Goal: Information Seeking & Learning: Learn about a topic

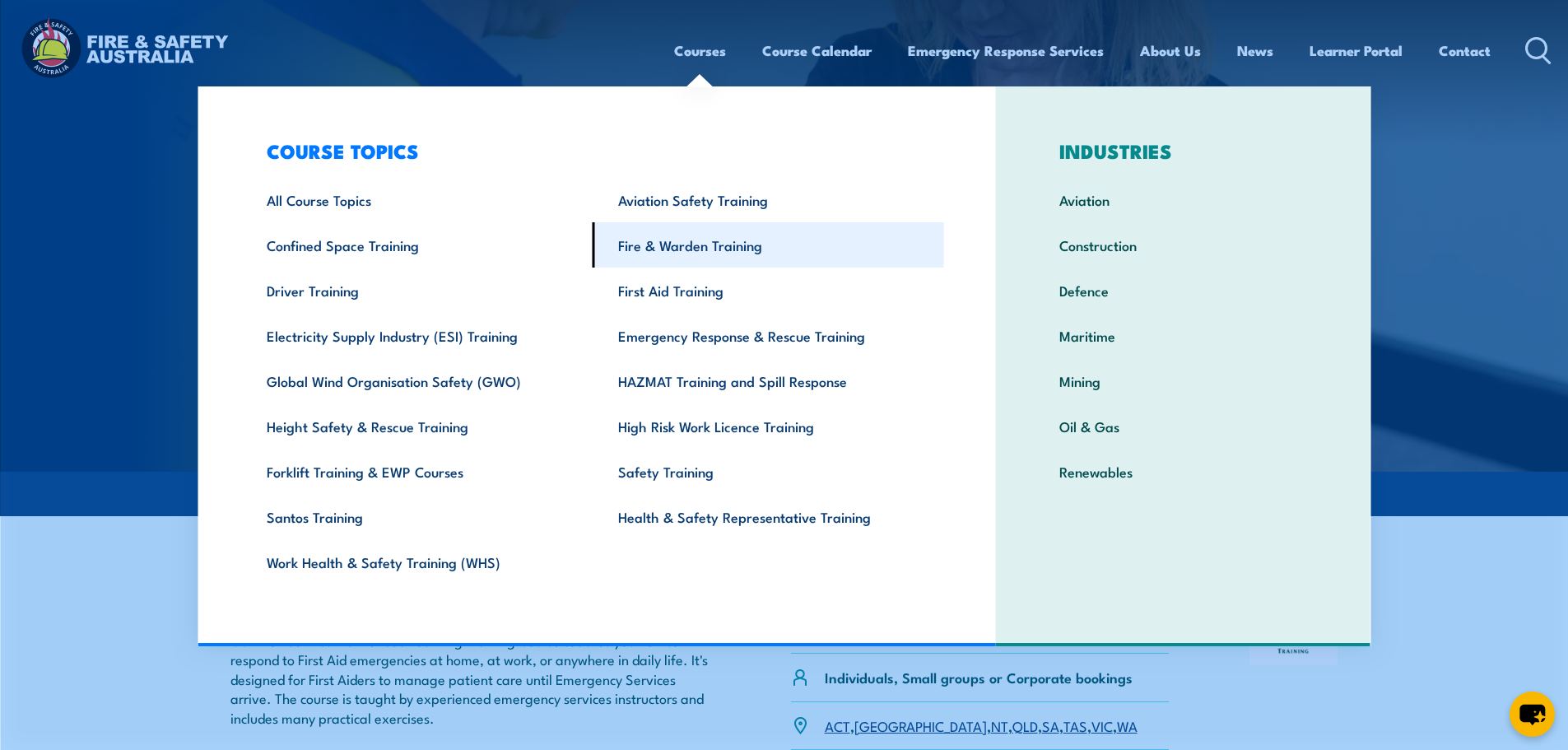
click at [706, 242] on link "Fire & Warden Training" at bounding box center [768, 244] width 352 height 46
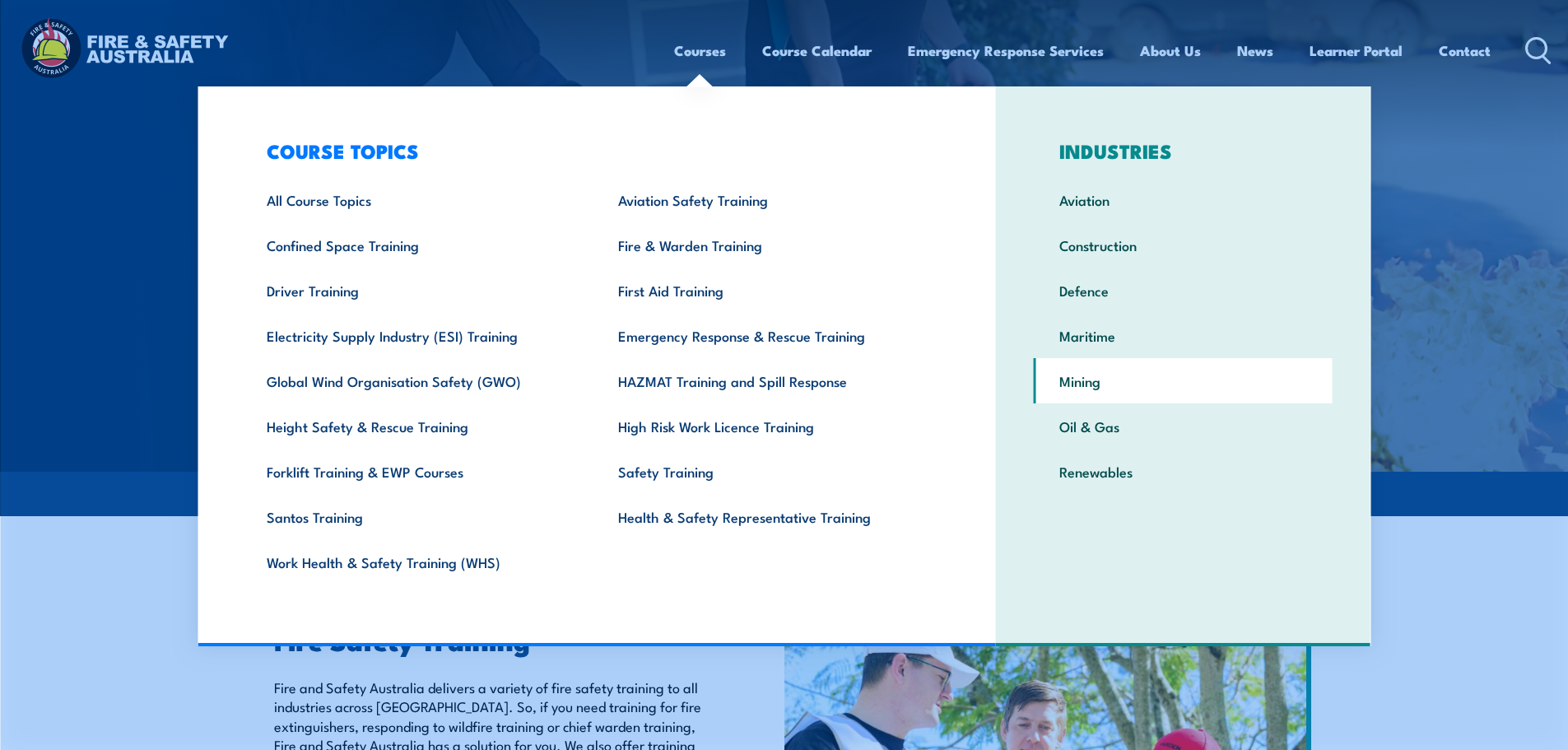
click at [1084, 385] on link "Mining" at bounding box center [1183, 380] width 299 height 46
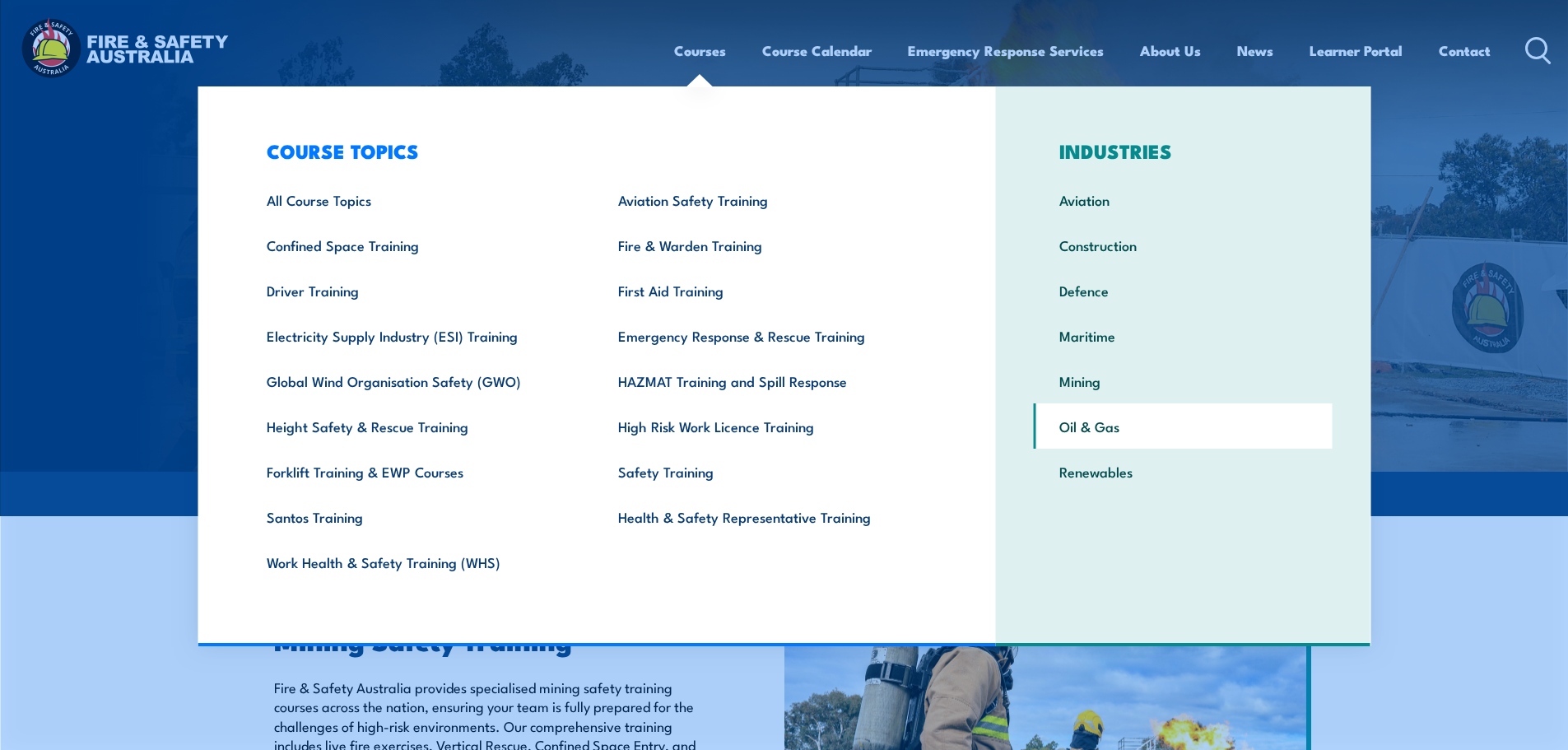
click at [1104, 424] on link "Oil & Gas" at bounding box center [1183, 426] width 299 height 46
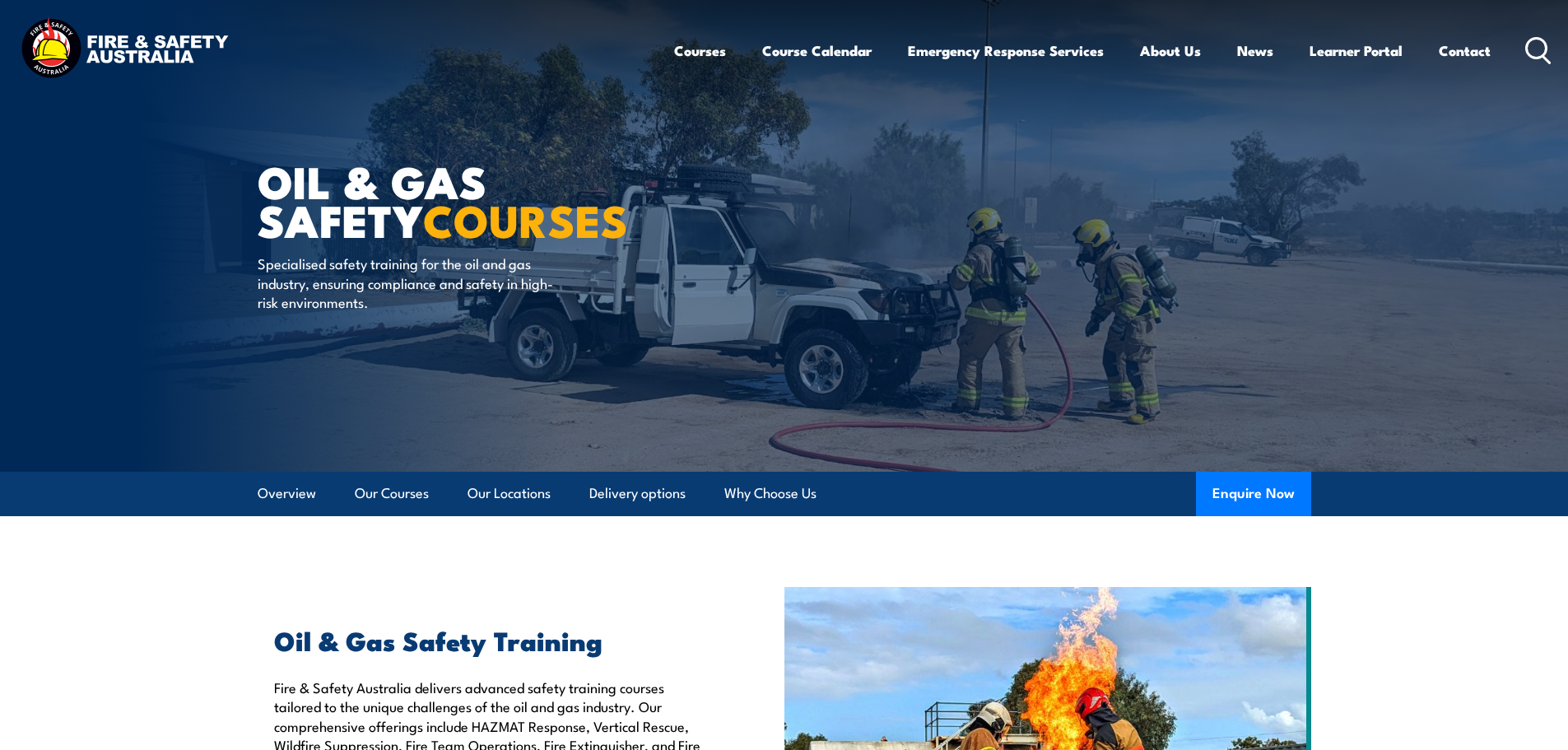
click at [1539, 55] on icon at bounding box center [1538, 50] width 26 height 27
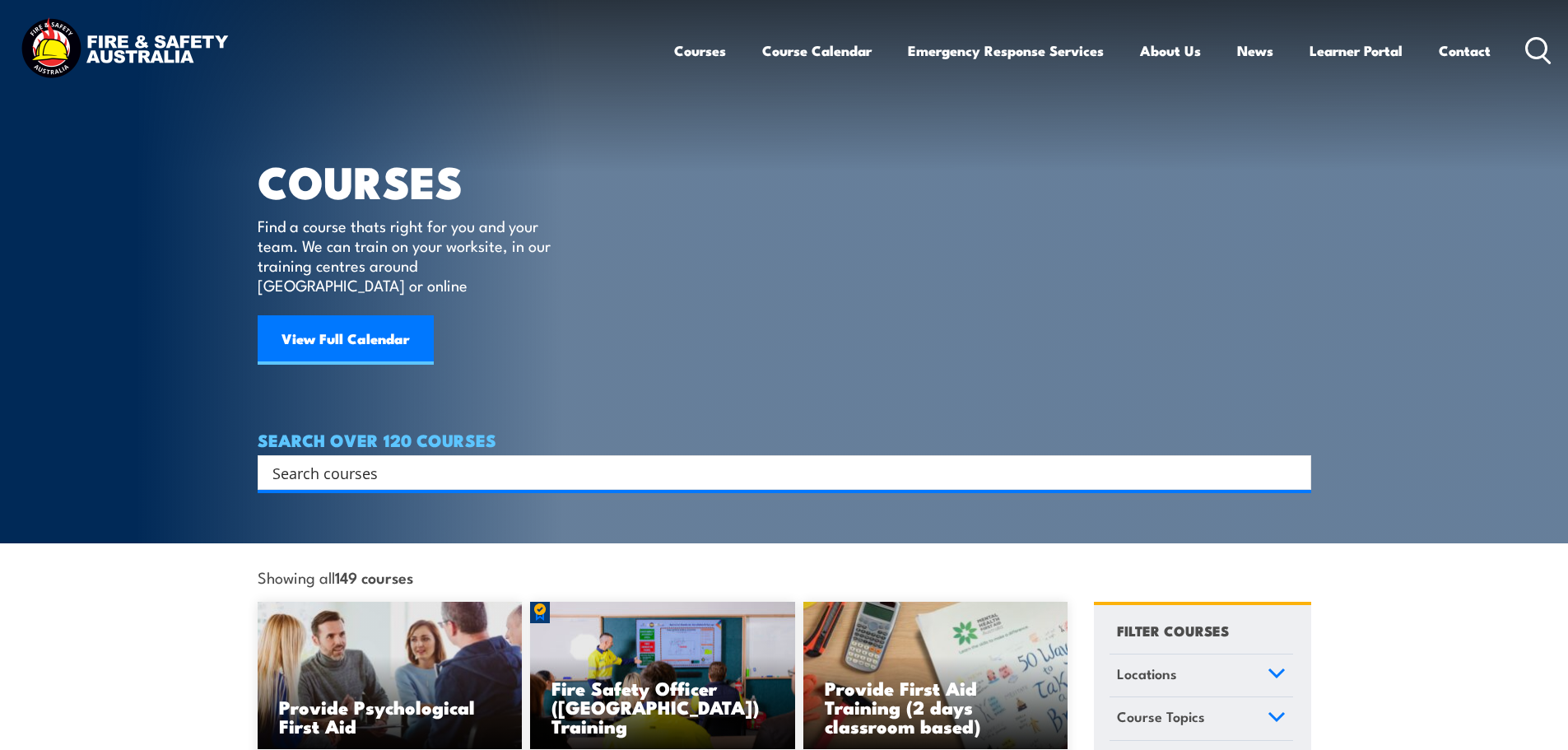
click at [746, 462] on input "Search input" at bounding box center [773, 473] width 1002 height 25
type input "public safety"
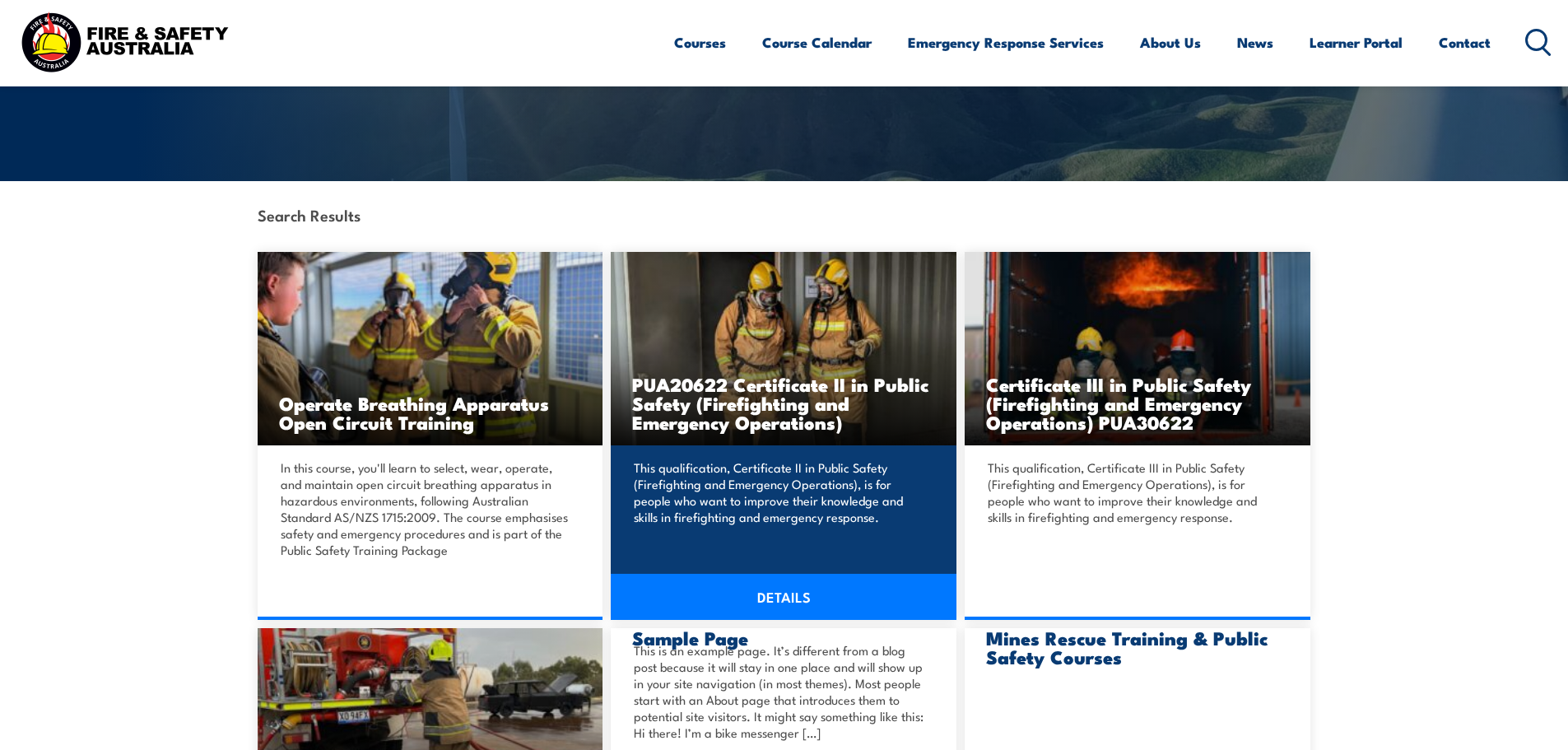
scroll to position [296, 0]
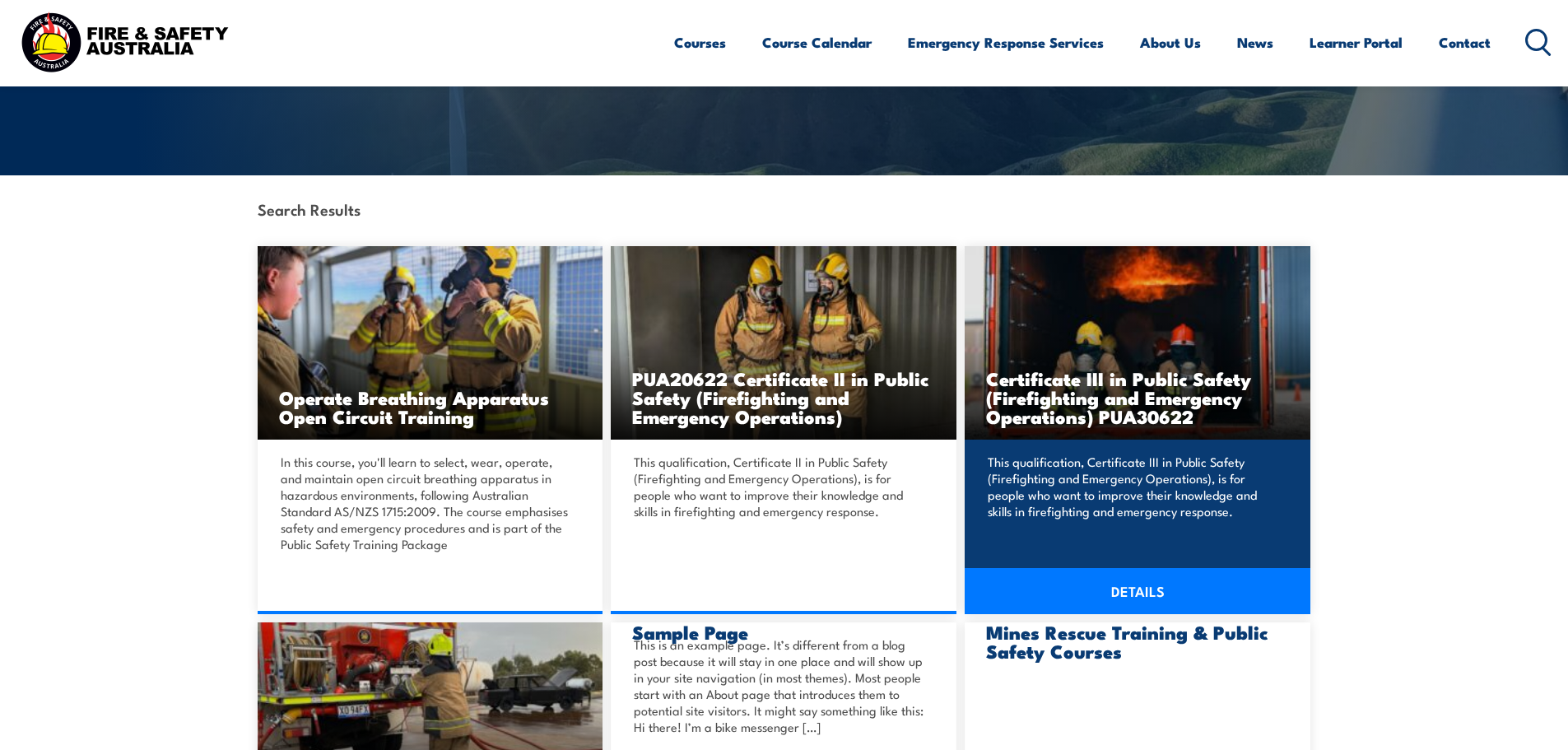
click at [1143, 587] on link "DETAILS" at bounding box center [1138, 592] width 345 height 47
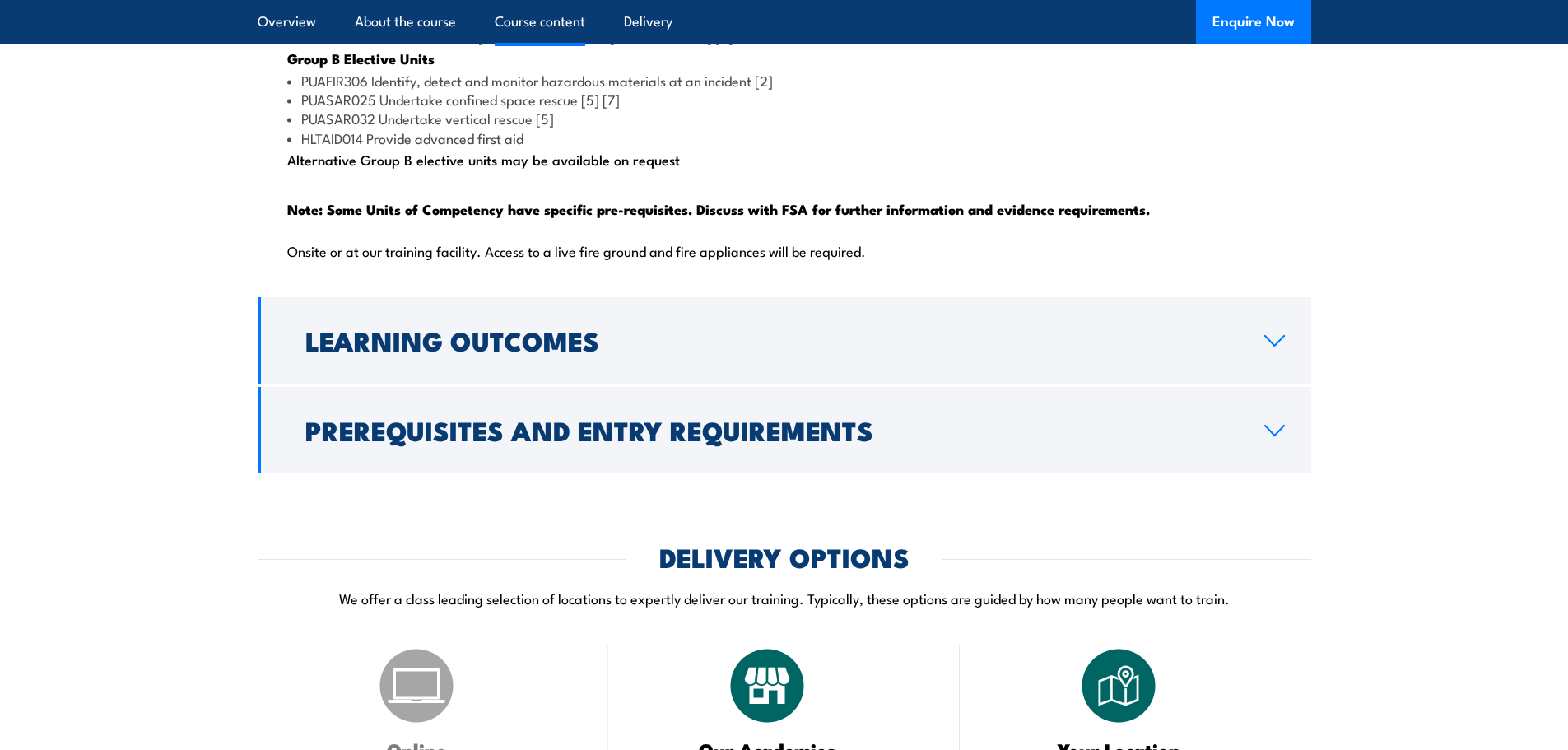
scroll to position [1874, 0]
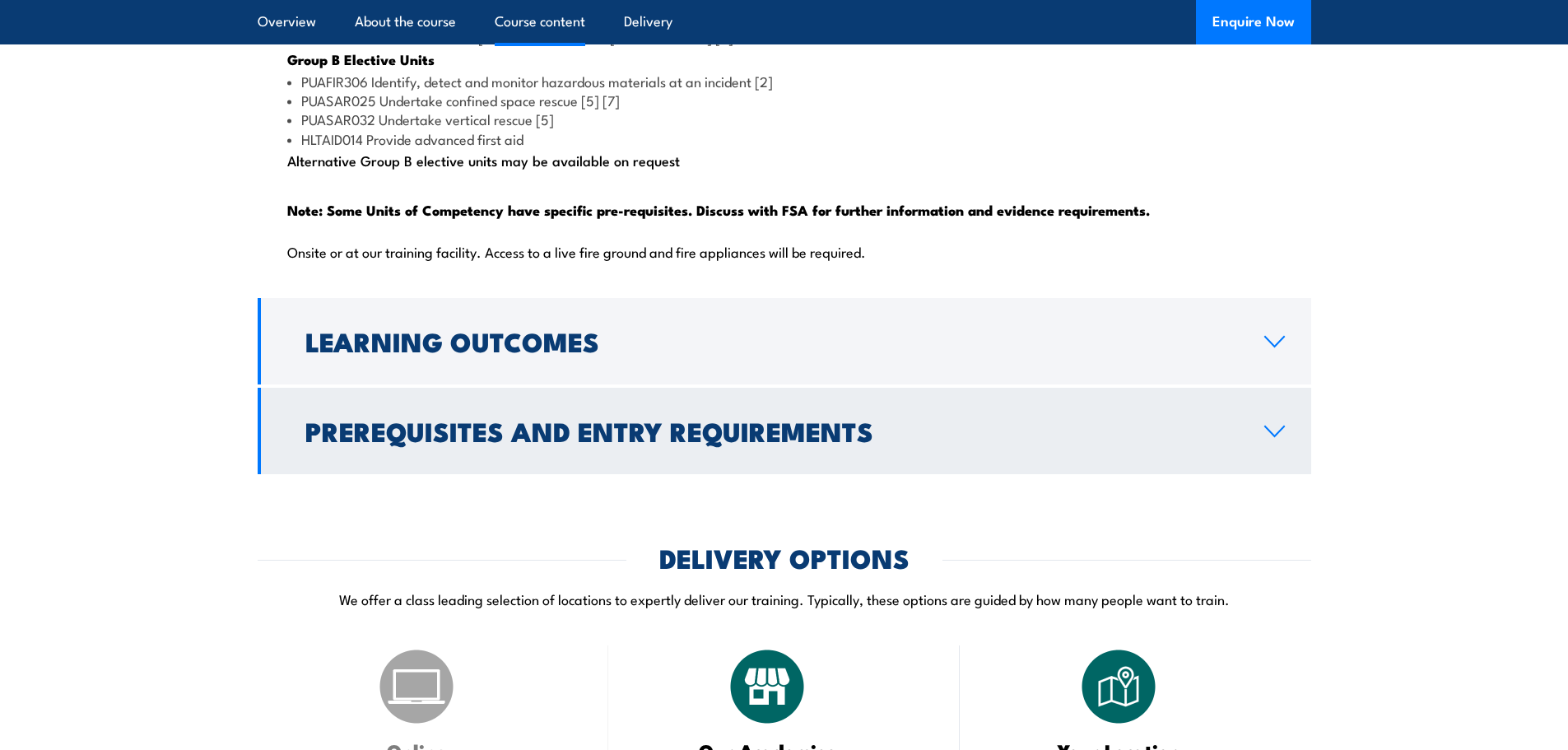
click at [559, 442] on h2 "Prerequisites and Entry Requirements" at bounding box center [771, 430] width 933 height 23
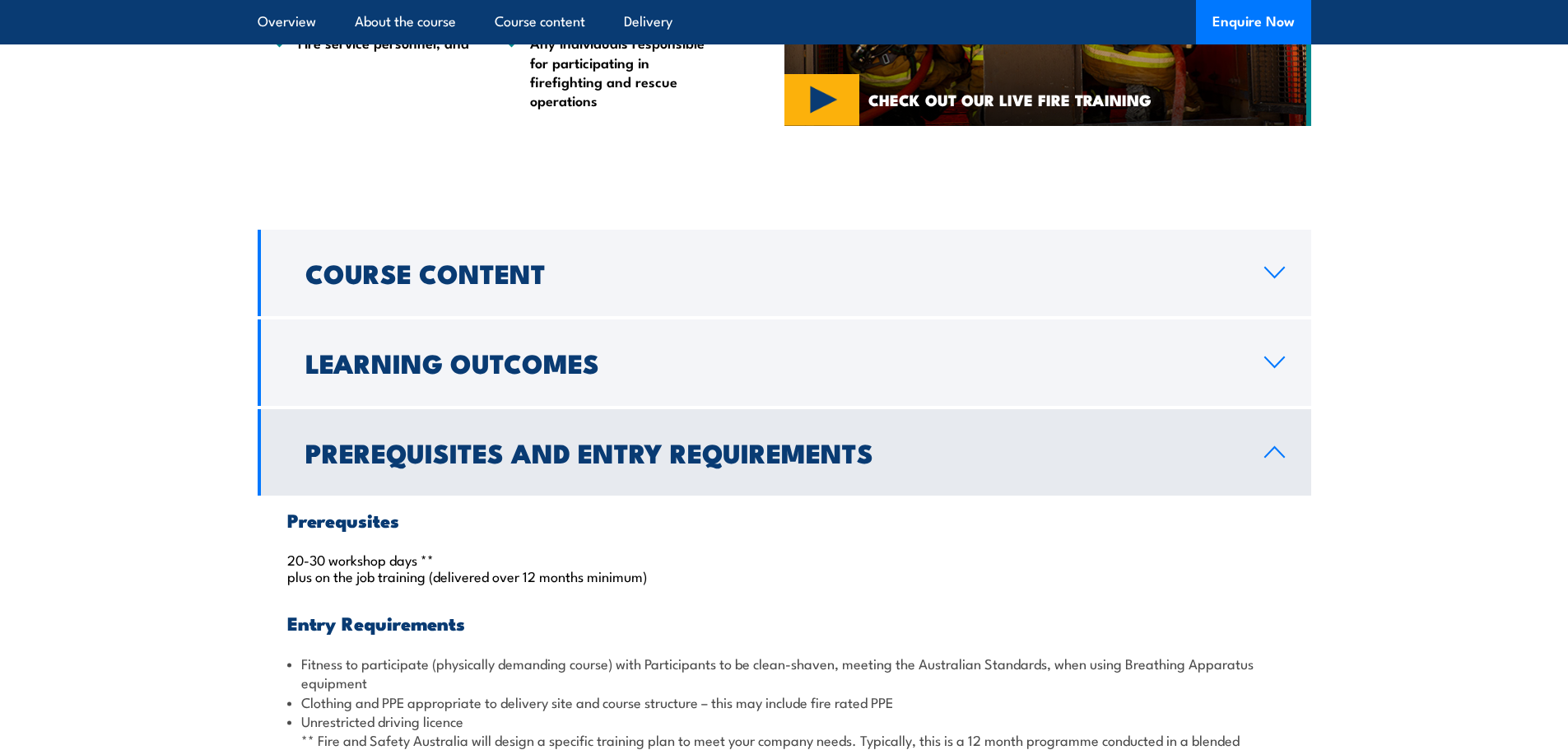
scroll to position [1280, 0]
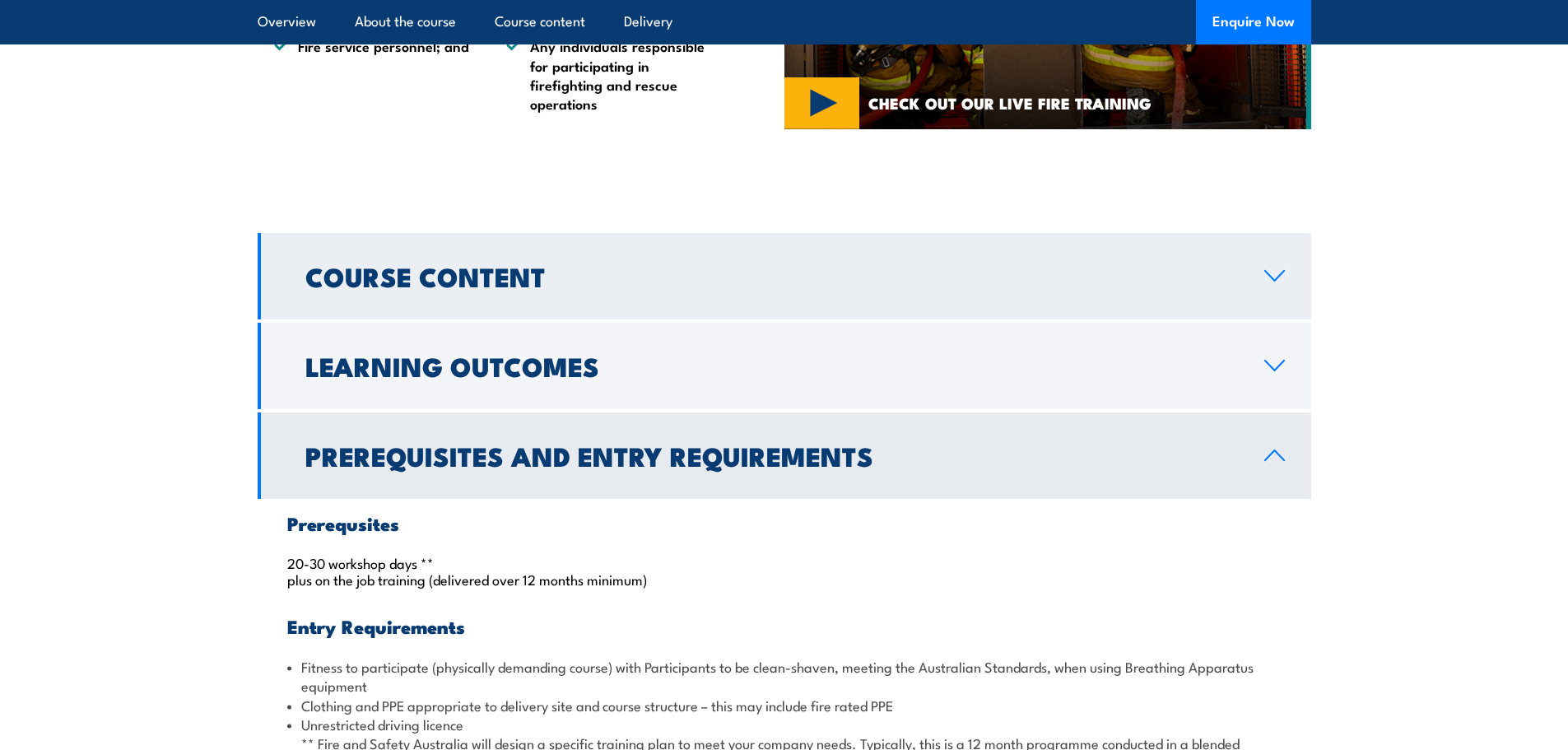
click at [476, 287] on h2 "Course Content" at bounding box center [771, 276] width 933 height 23
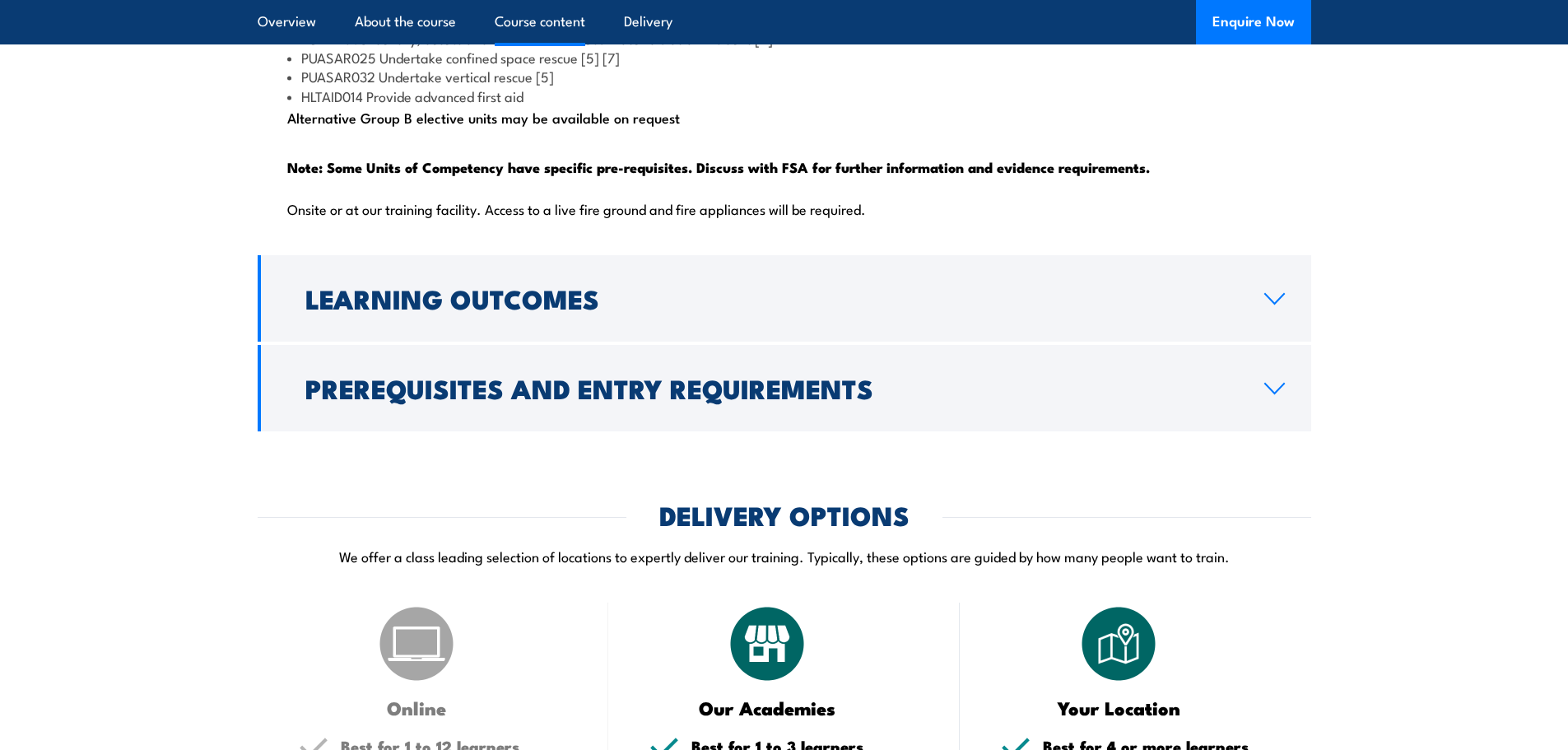
scroll to position [1918, 0]
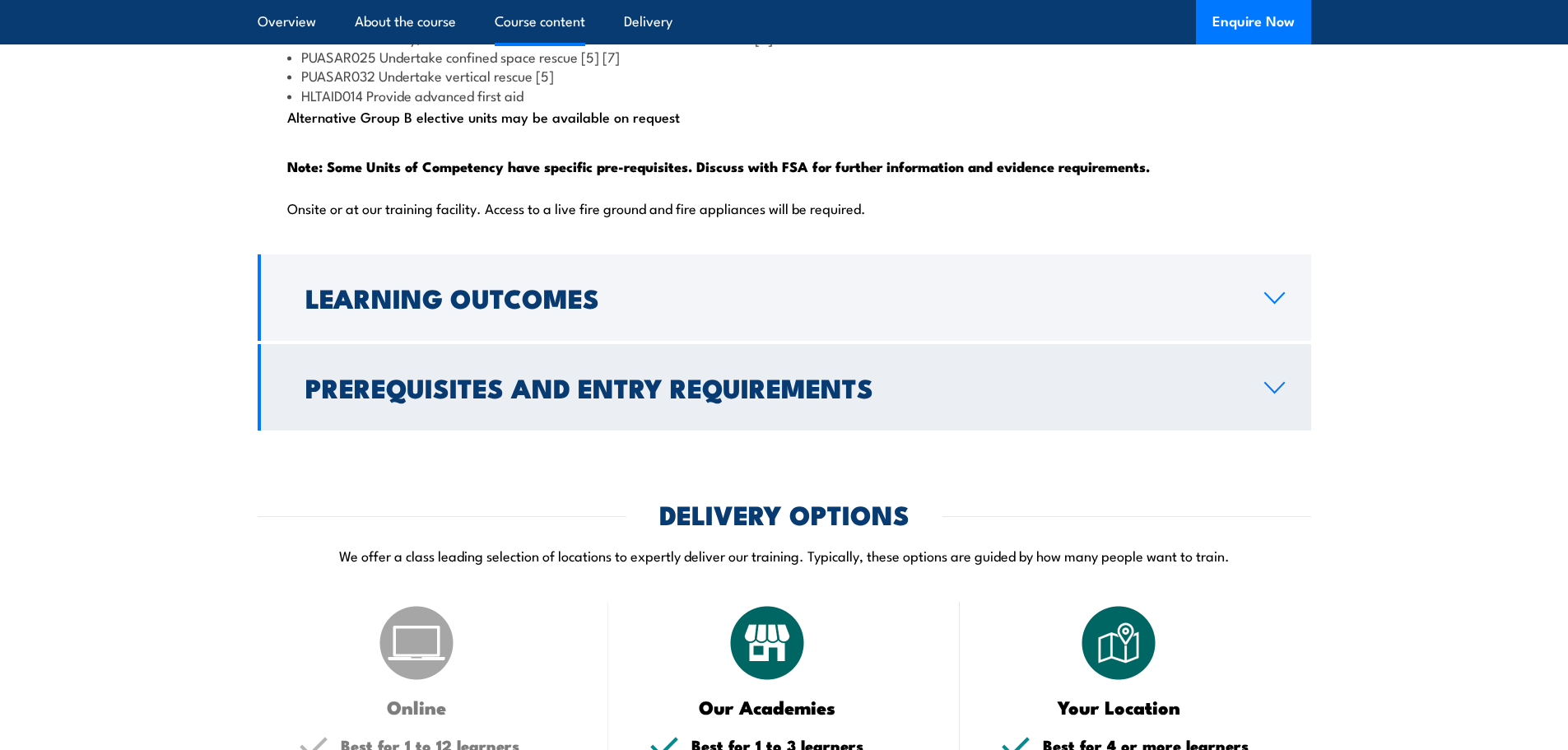
click at [522, 398] on h2 "Prerequisites and Entry Requirements" at bounding box center [771, 387] width 933 height 23
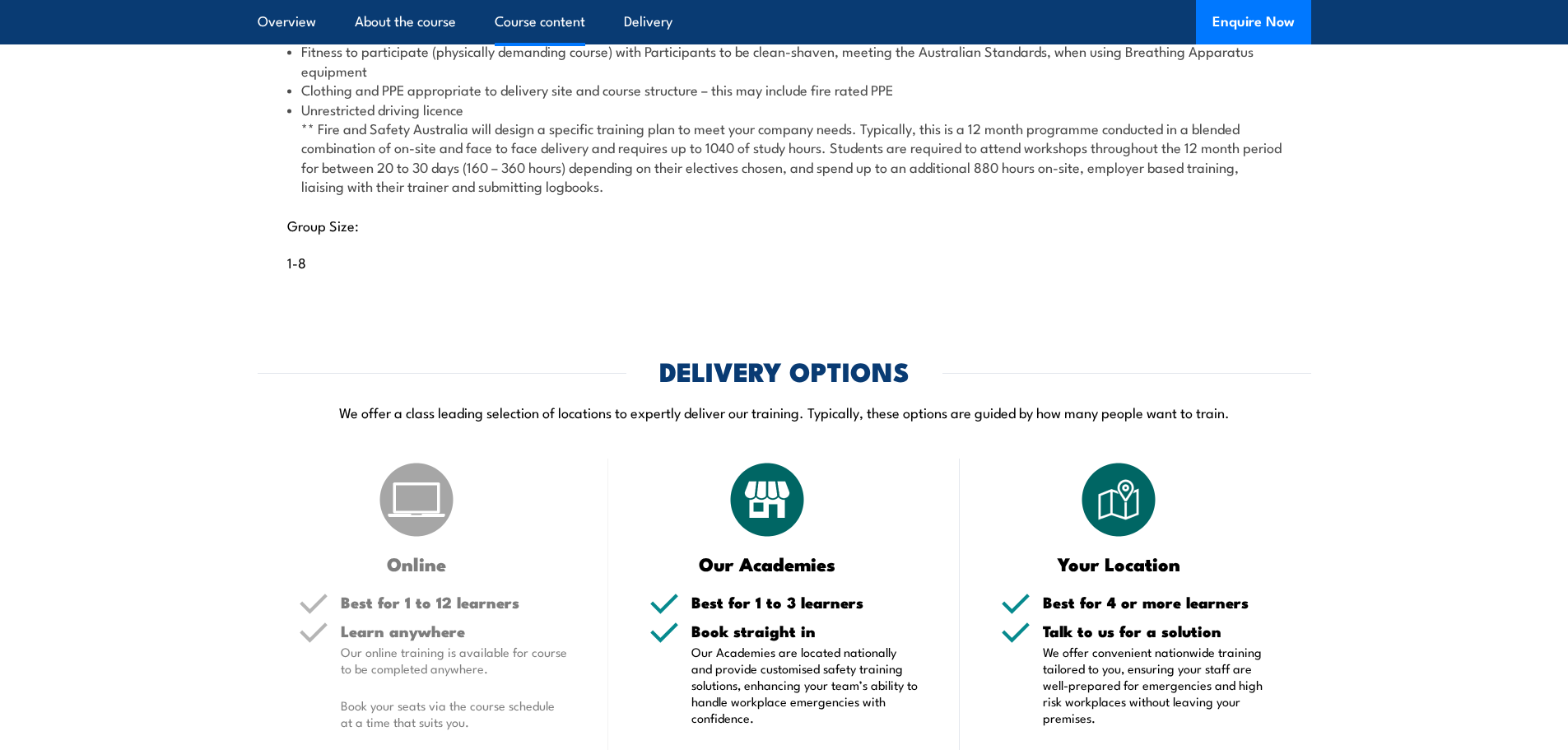
scroll to position [1691, 0]
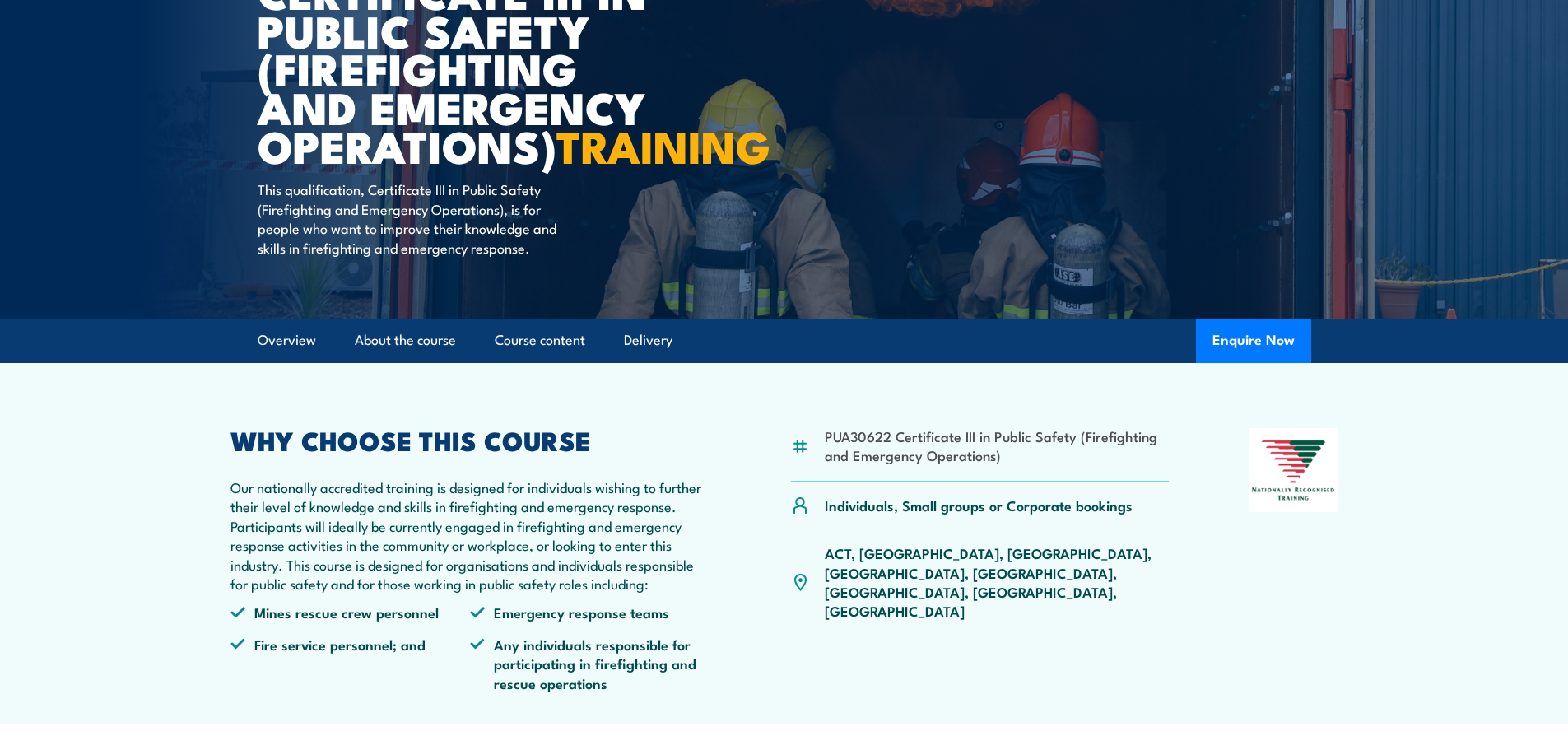
scroll to position [0, 0]
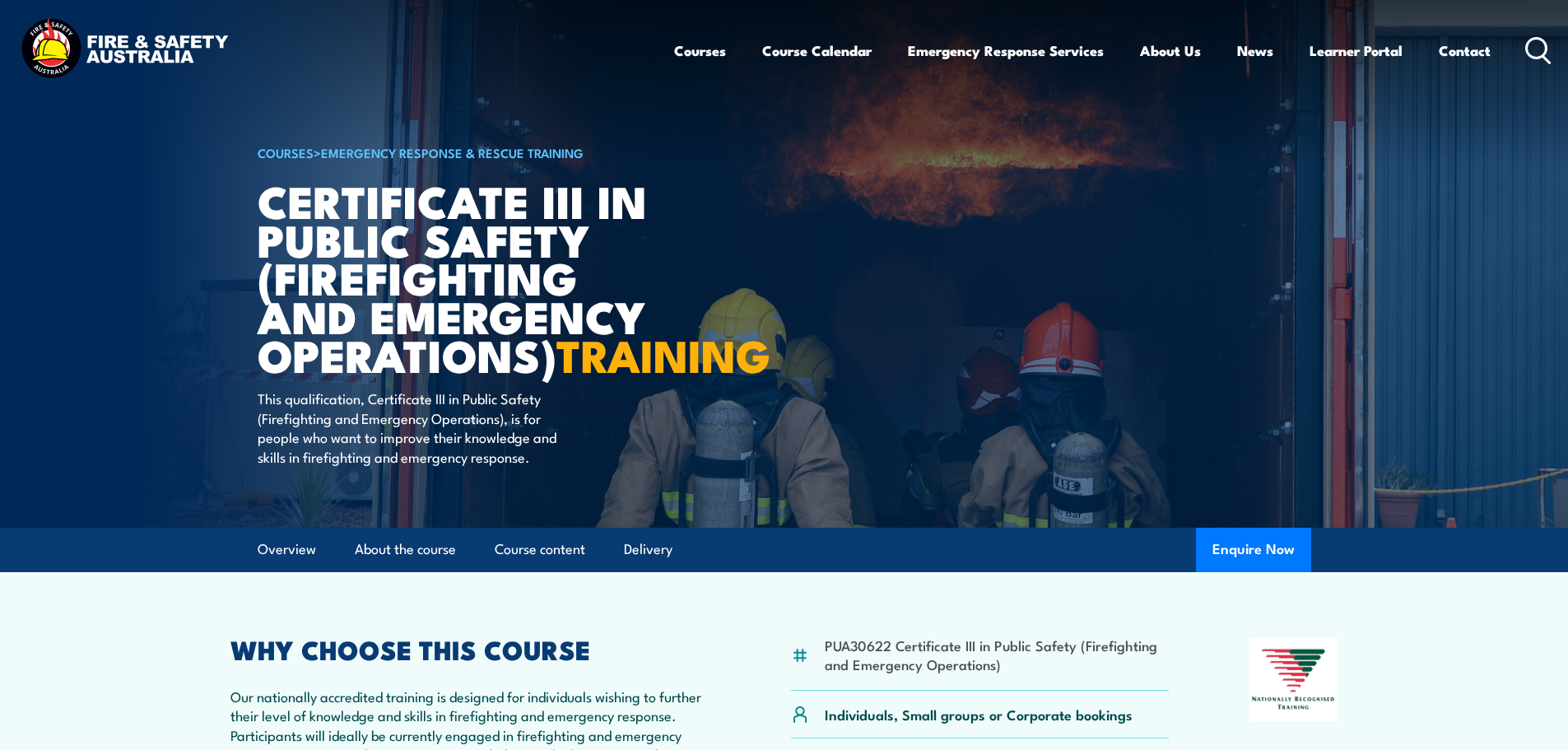
click at [1527, 45] on circle at bounding box center [1537, 47] width 20 height 20
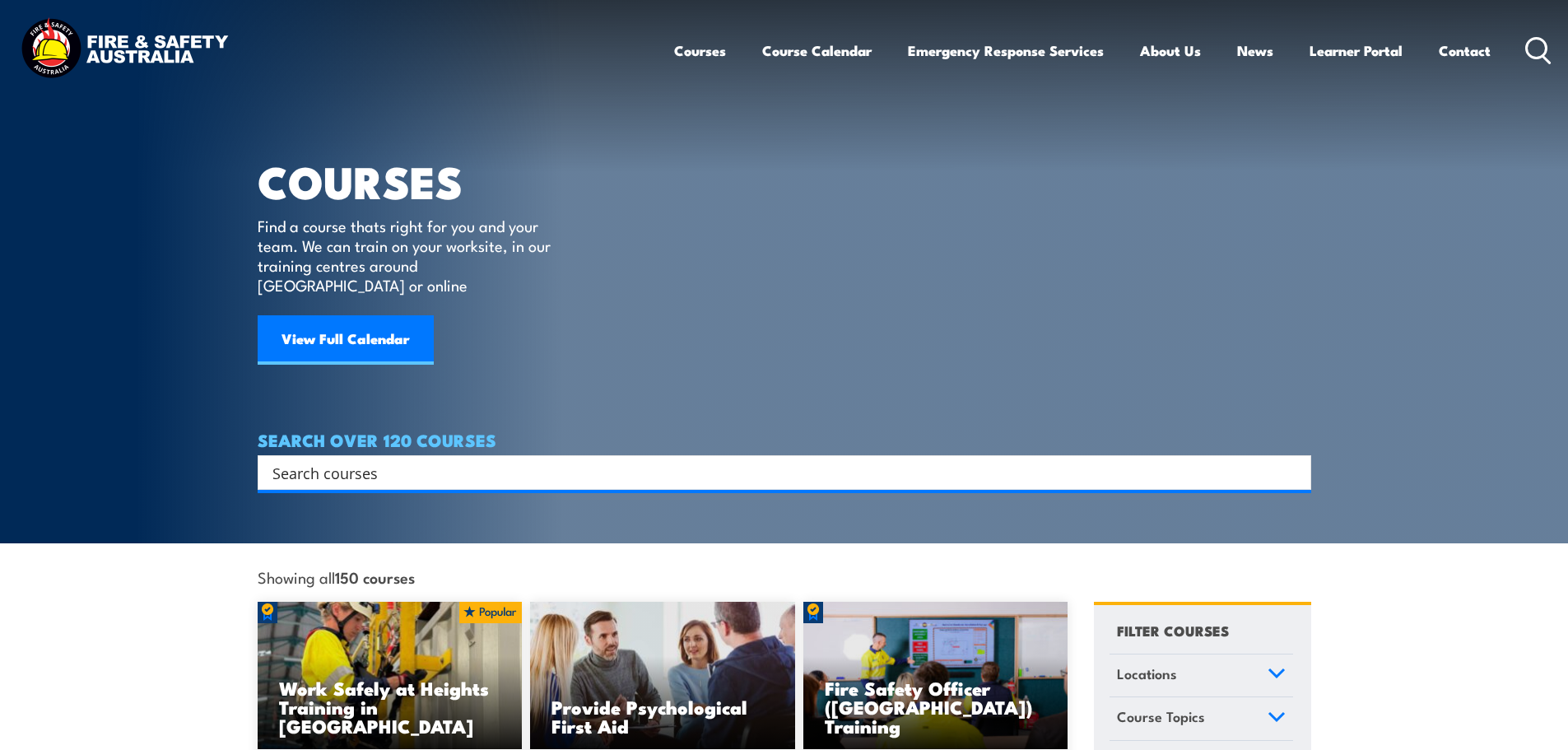
click at [519, 460] on input "Search input" at bounding box center [773, 473] width 1002 height 25
type input "operate pumps"
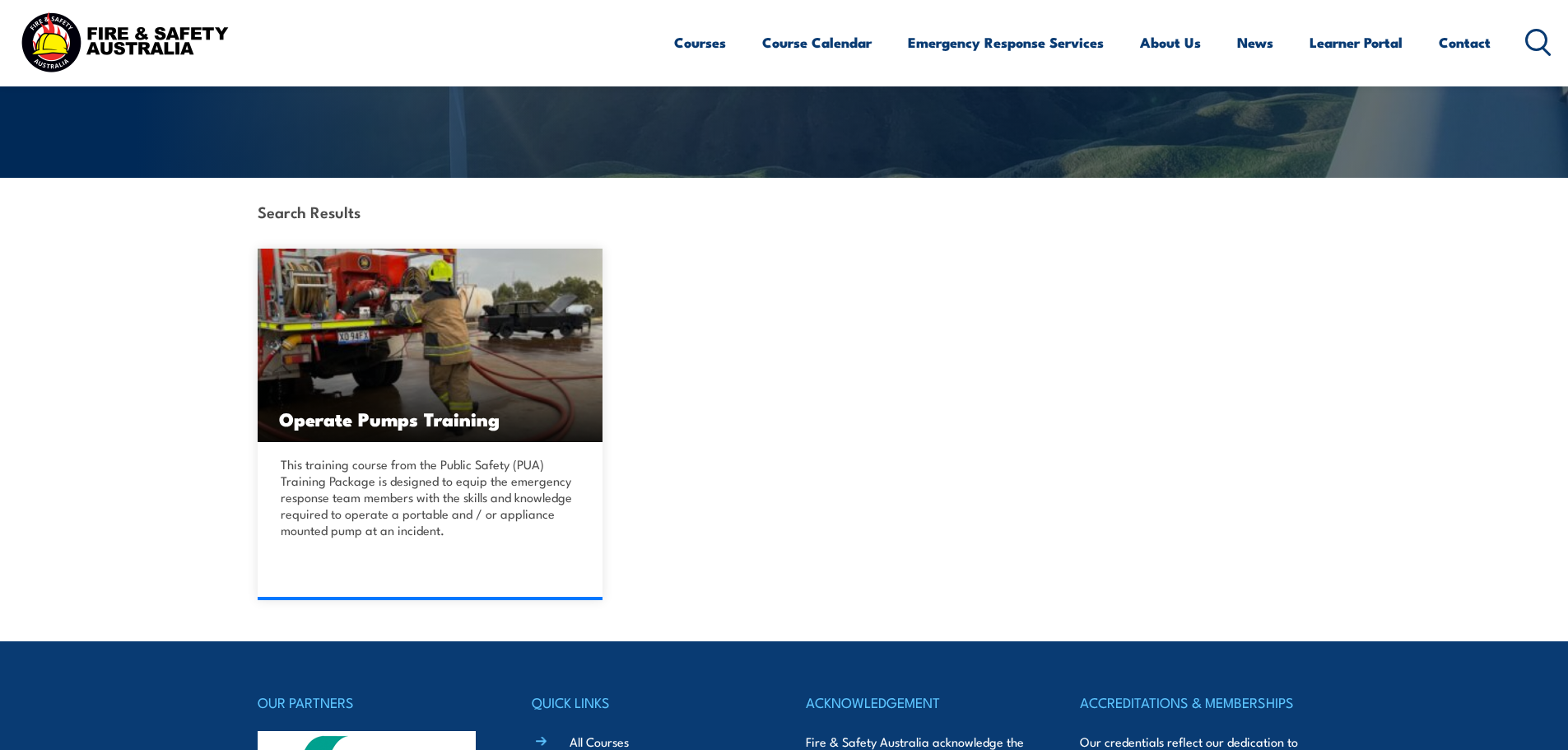
scroll to position [294, 0]
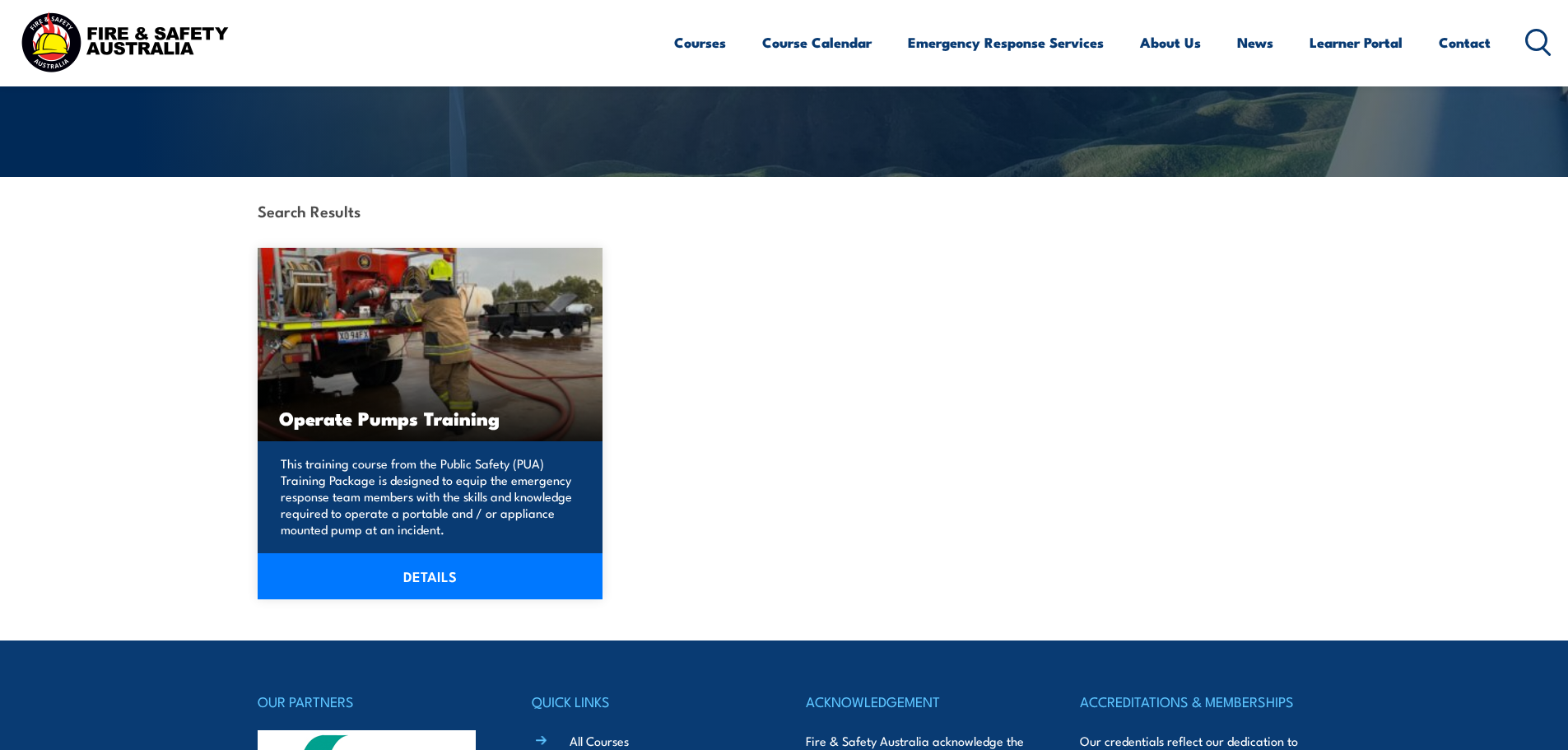
click at [464, 564] on link "DETAILS" at bounding box center [430, 576] width 345 height 47
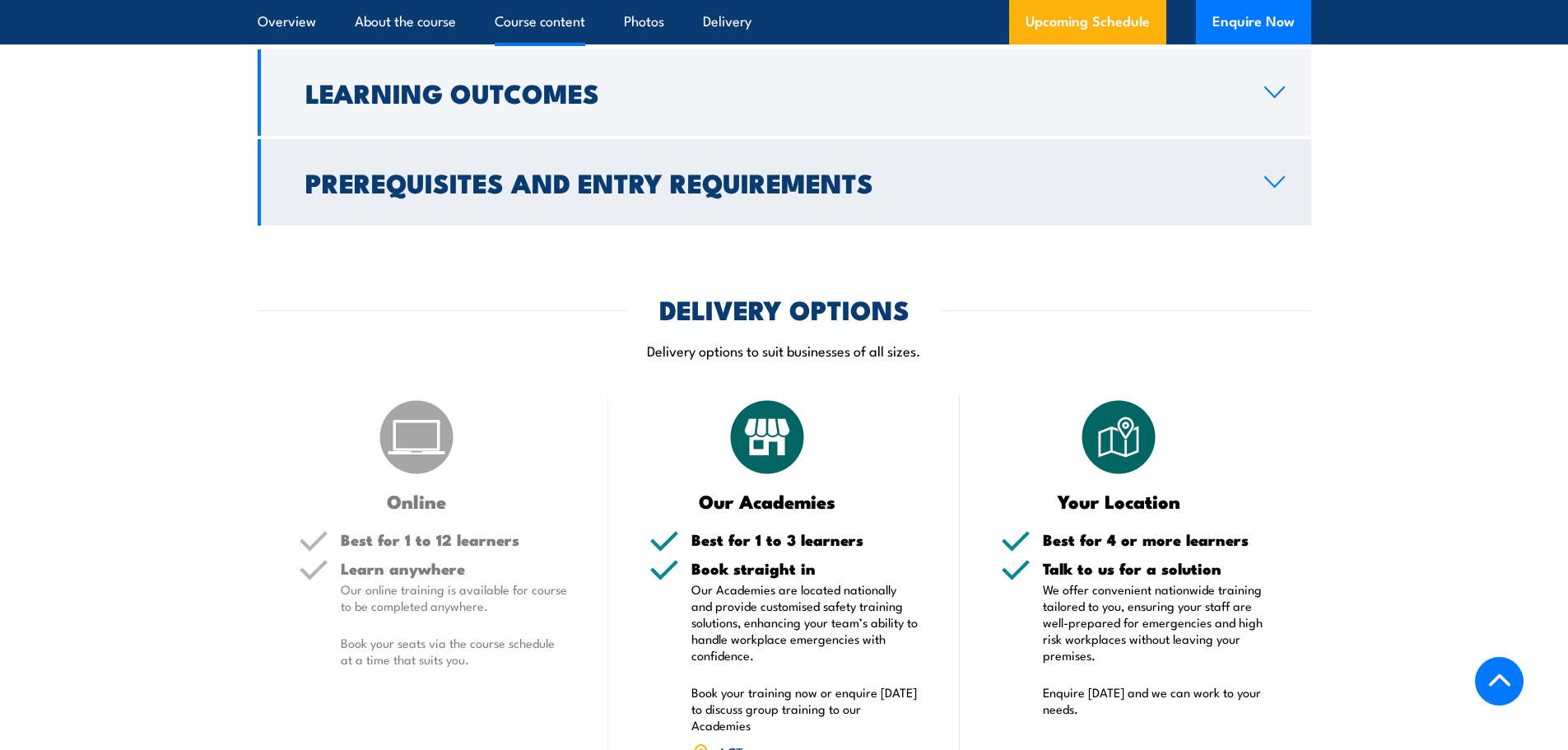
click at [614, 183] on h2 "Prerequisites and Entry Requirements" at bounding box center [771, 182] width 933 height 23
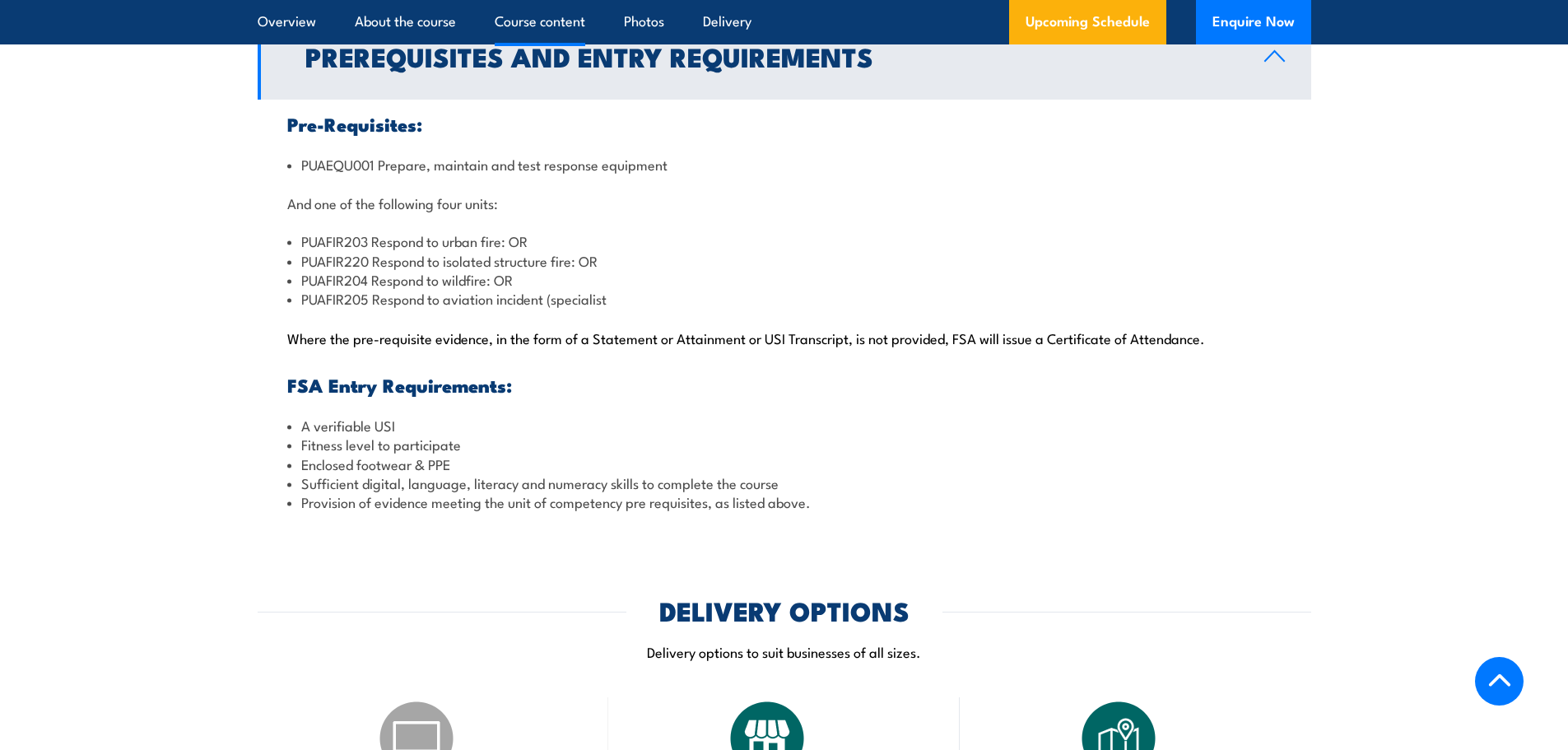
scroll to position [1553, 0]
drag, startPoint x: 675, startPoint y: 167, endPoint x: 297, endPoint y: 174, distance: 378.1
click at [297, 174] on li "PUAEQU001 Prepare, maintain and test response equipment" at bounding box center [784, 165] width 994 height 19
copy li "PUAEQU001 Prepare, maintain and test response equipment"
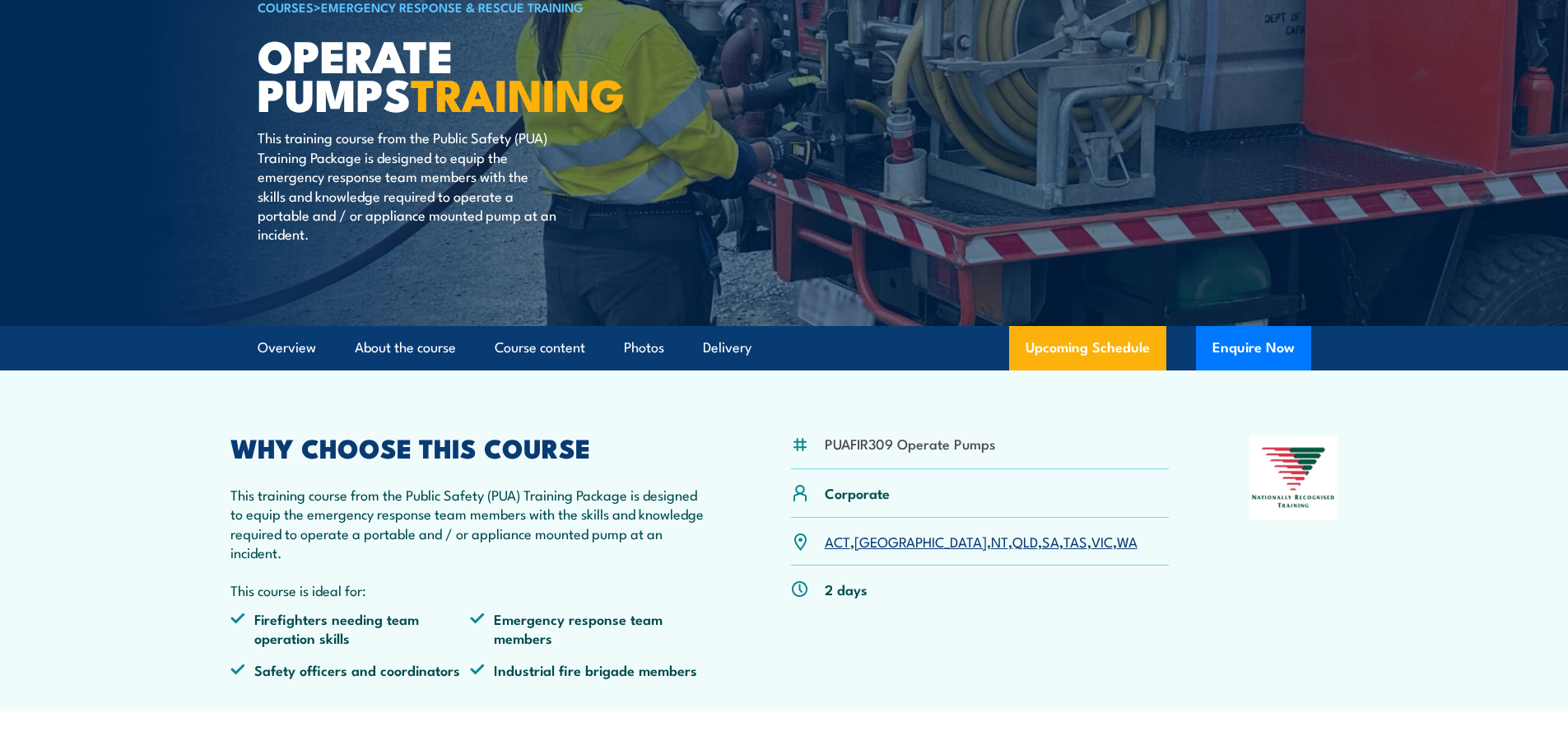
scroll to position [0, 0]
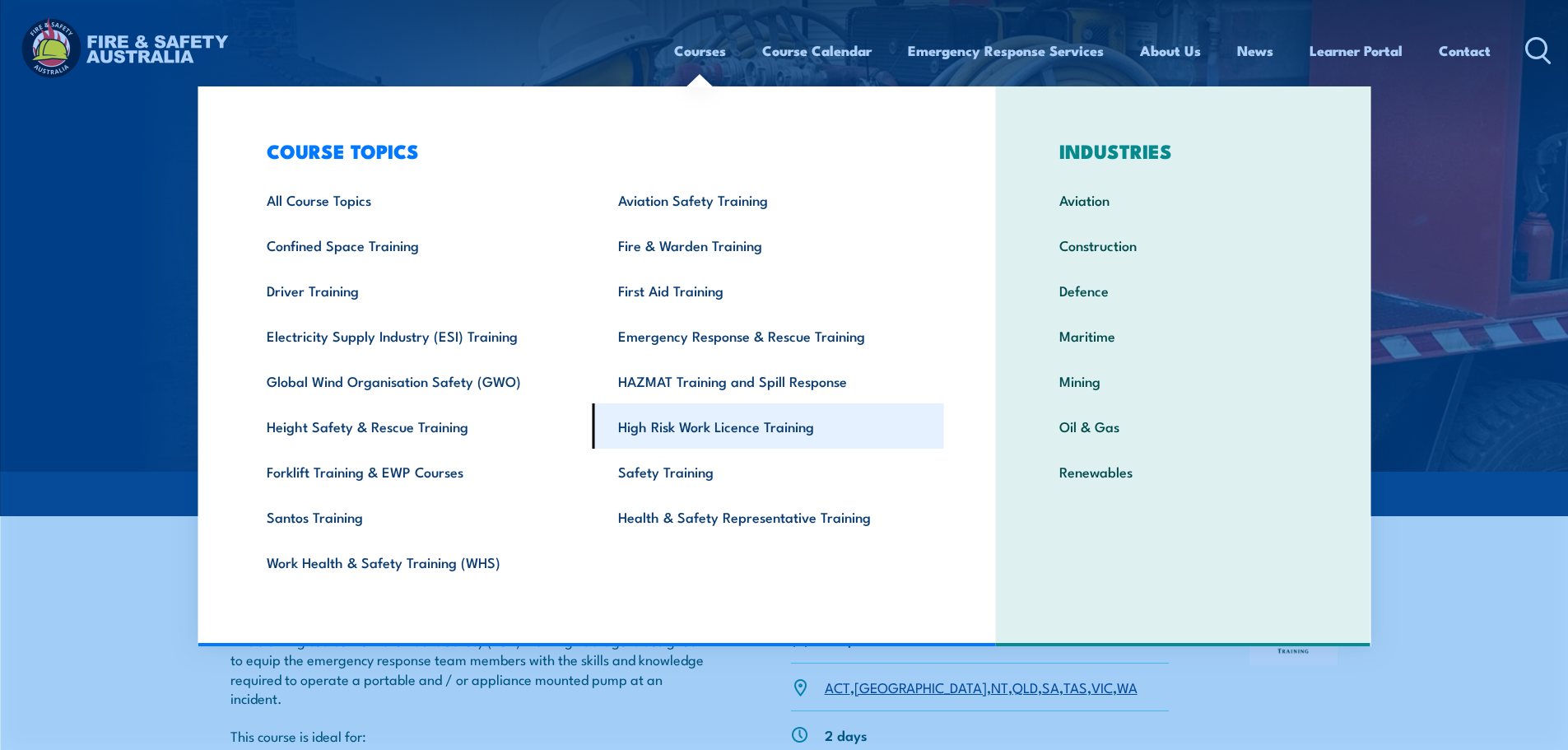
click at [719, 416] on link "High Risk Work Licence Training" at bounding box center [768, 426] width 352 height 46
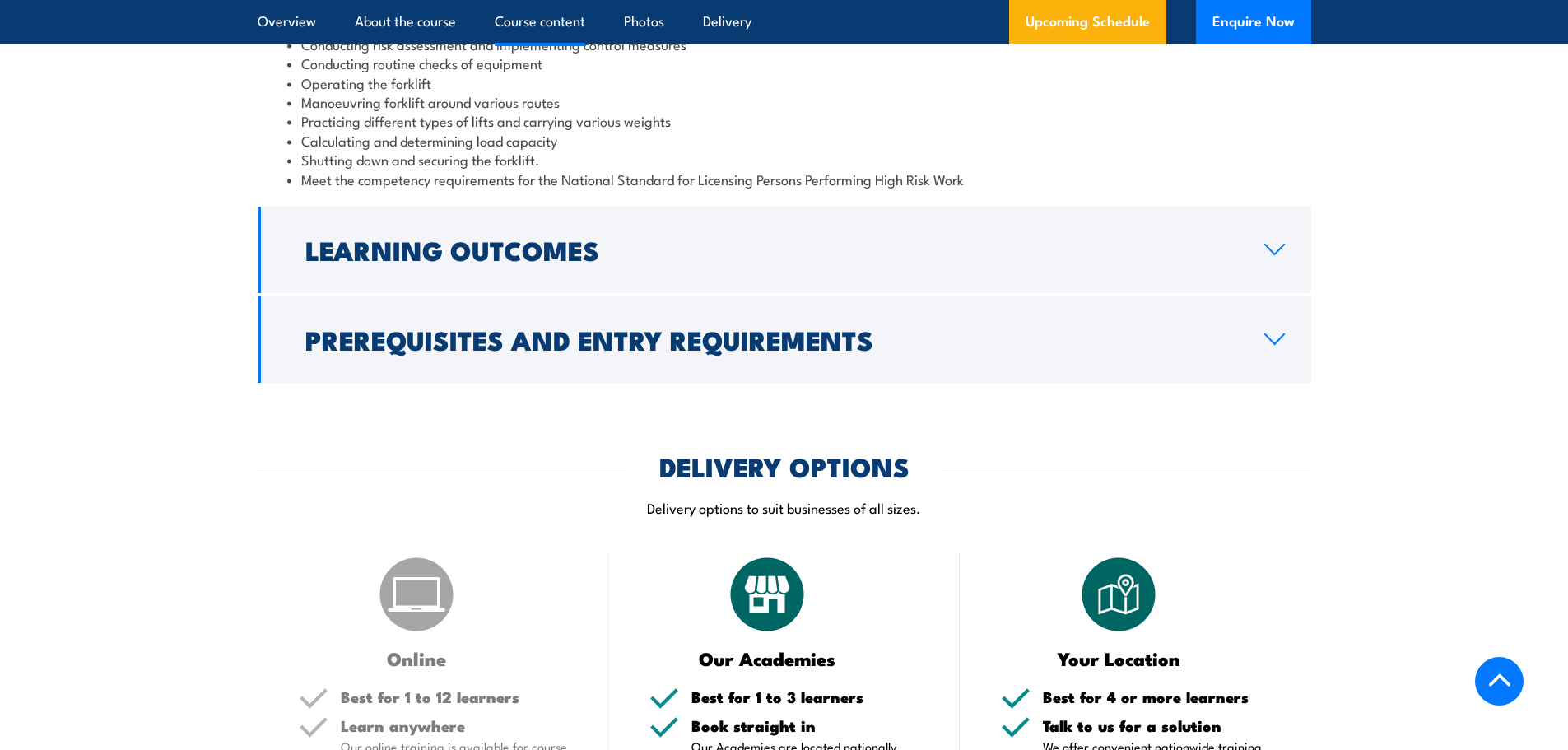
scroll to position [1668, 0]
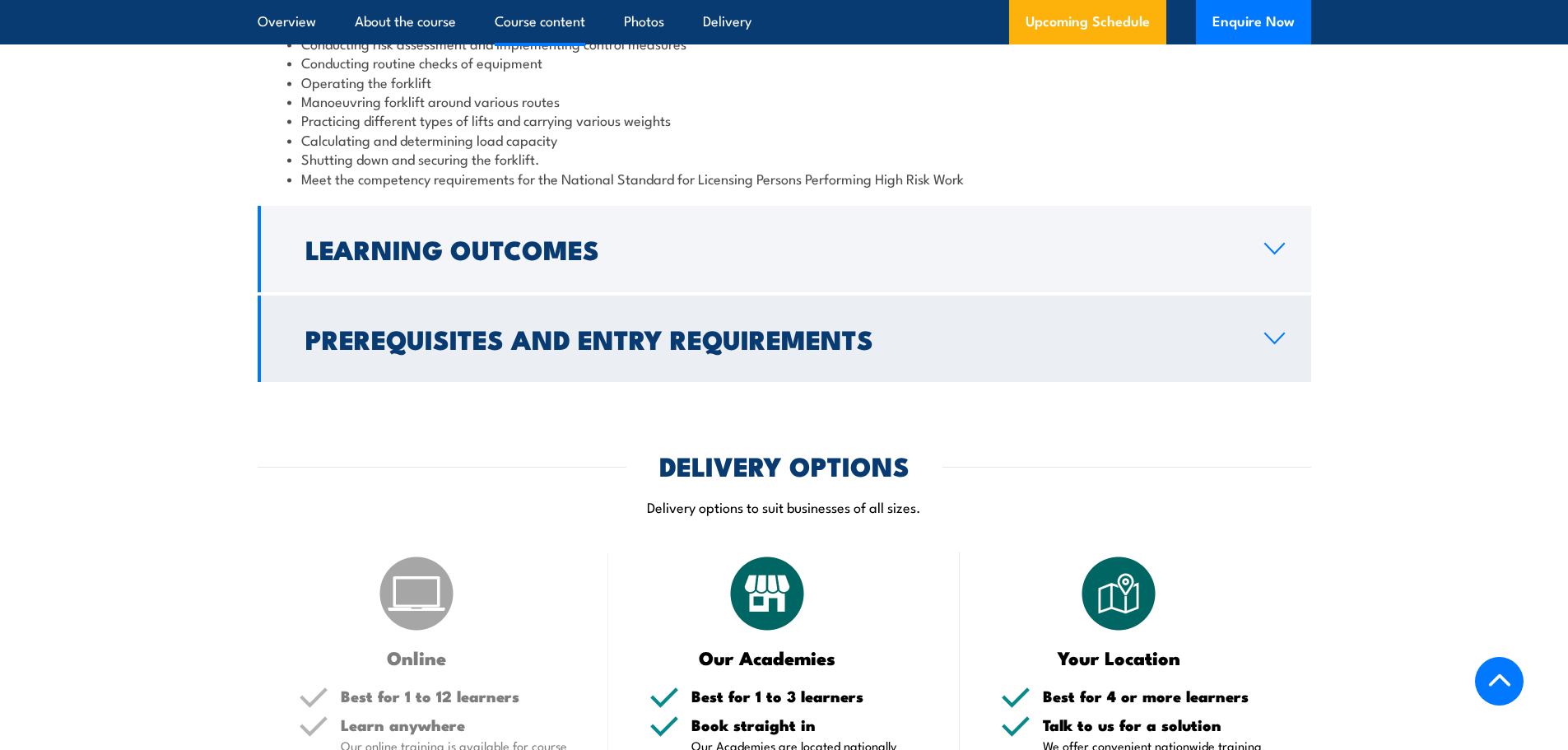
click at [724, 350] on h2 "Prerequisites and Entry Requirements" at bounding box center [771, 338] width 933 height 23
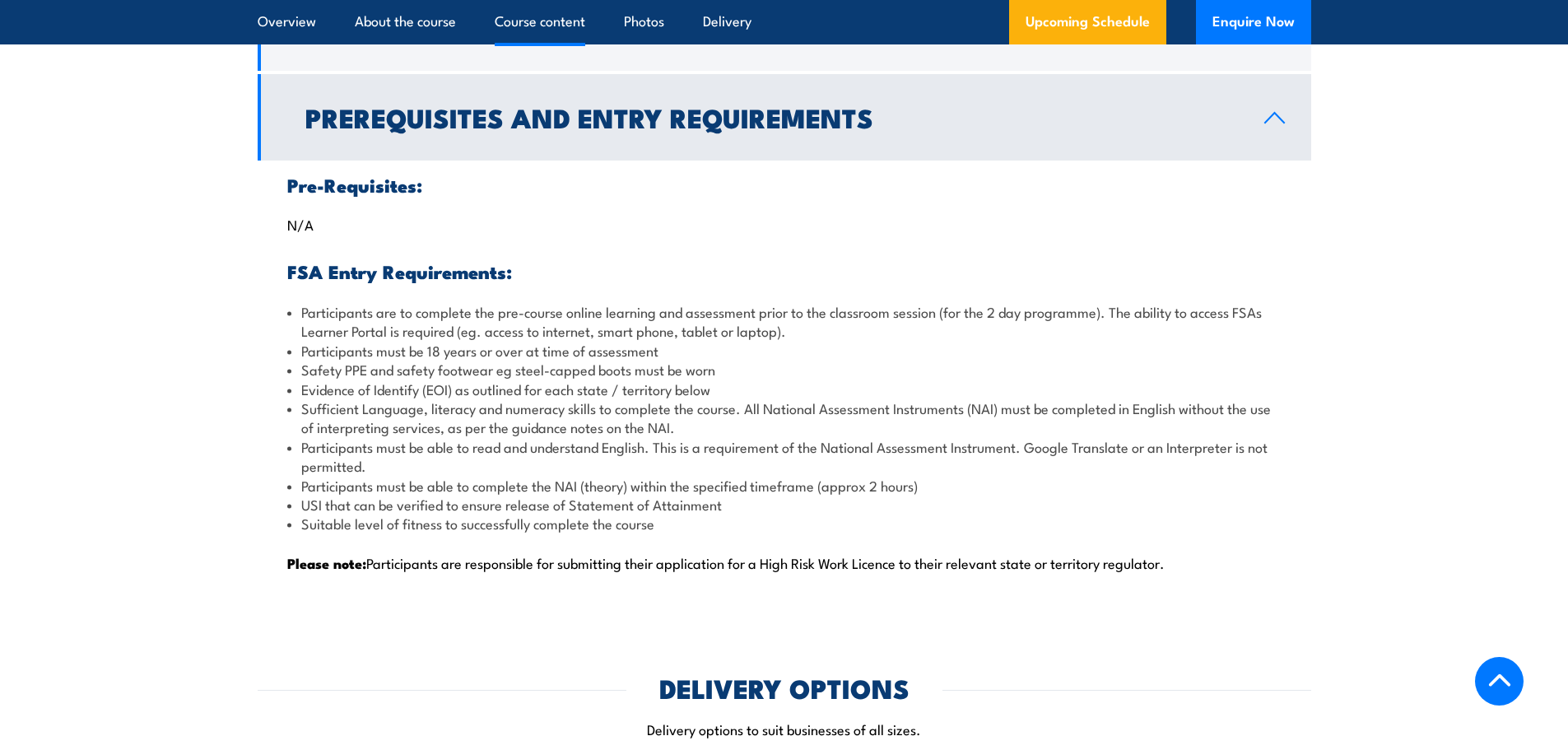
scroll to position [1652, 0]
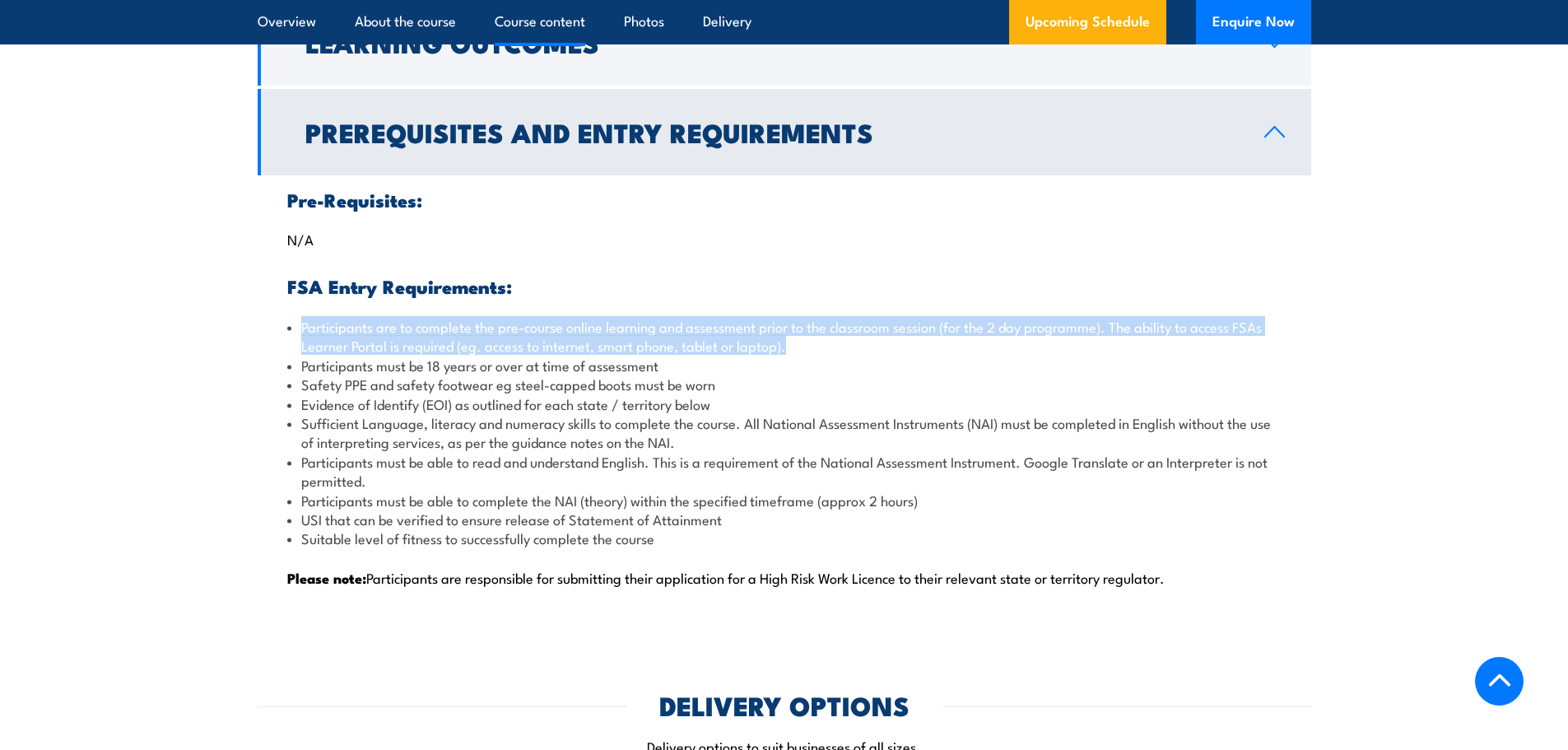
drag, startPoint x: 301, startPoint y: 332, endPoint x: 802, endPoint y: 342, distance: 501.1
click at [802, 342] on li "Participants are to complete the pre-course online learning and assessment prio…" at bounding box center [784, 336] width 994 height 38
copy li "Participants are to complete the pre-course online learning and assessment prio…"
